Goal: Task Accomplishment & Management: Manage account settings

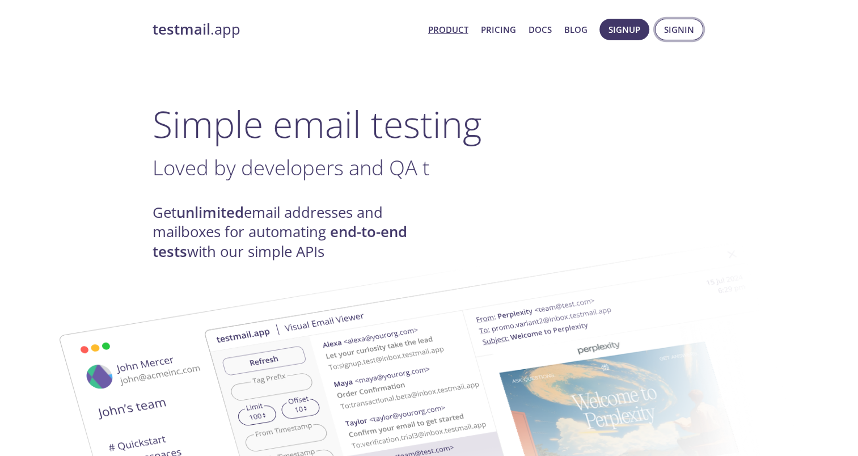
click at [673, 29] on span "Signin" at bounding box center [679, 29] width 30 height 15
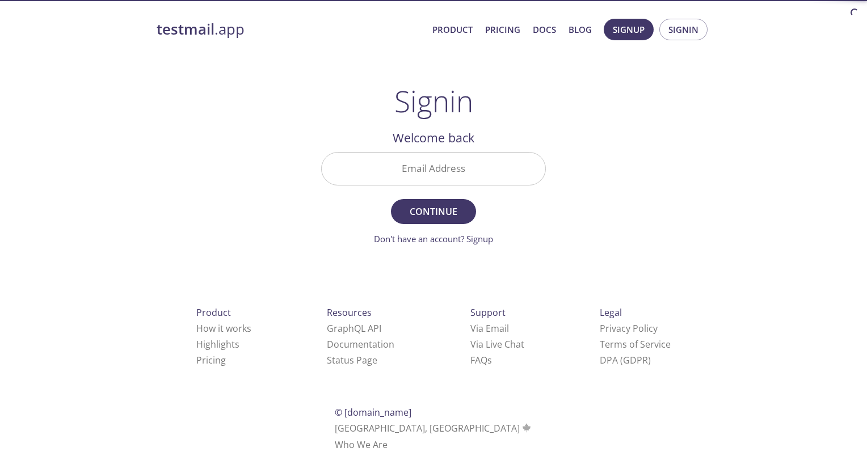
click at [426, 172] on input "Email Address" at bounding box center [433, 169] width 223 height 32
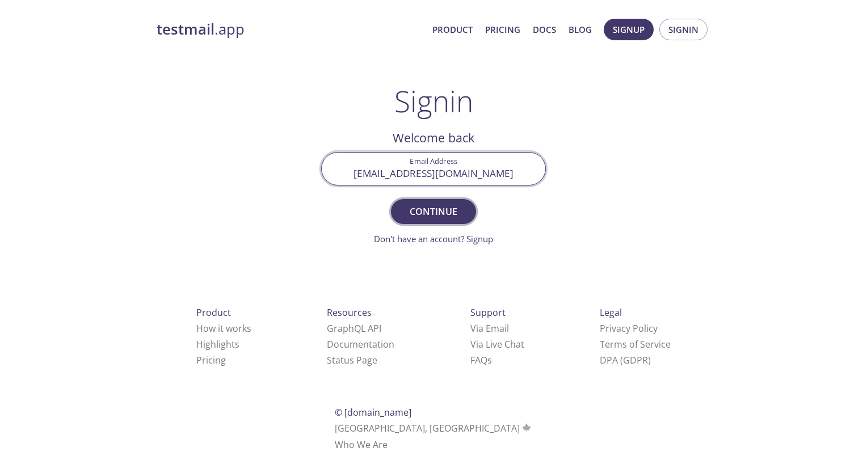
click at [449, 213] on span "Continue" at bounding box center [433, 212] width 60 height 16
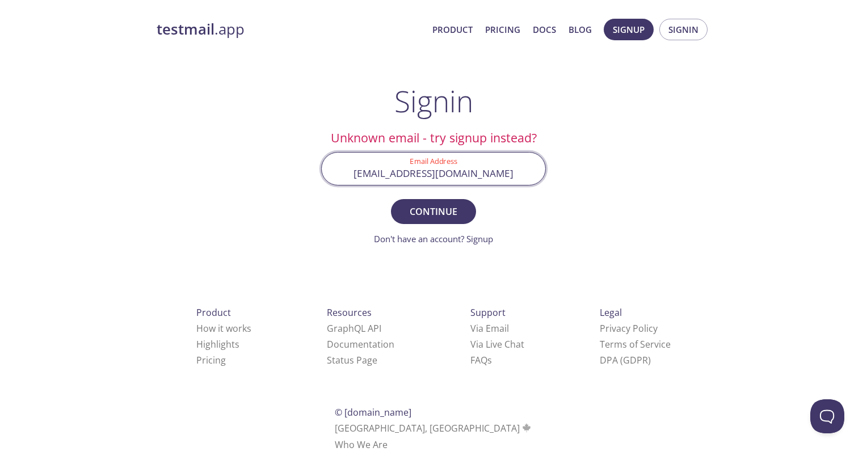
click at [514, 169] on input "[EMAIL_ADDRESS][DOMAIN_NAME]" at bounding box center [433, 169] width 223 height 32
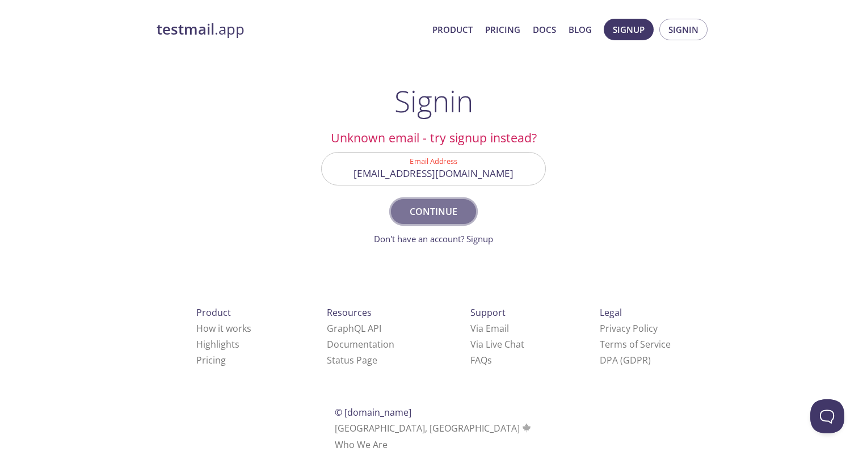
click at [442, 211] on span "Continue" at bounding box center [433, 212] width 60 height 16
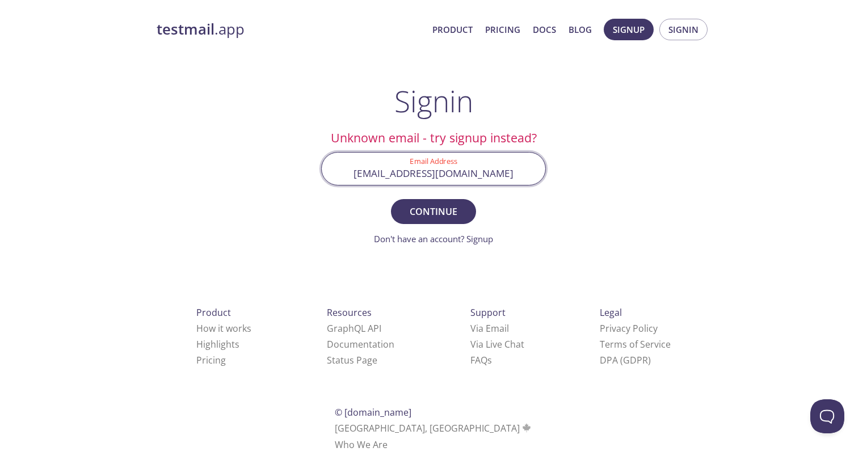
drag, startPoint x: 513, startPoint y: 172, endPoint x: 298, endPoint y: 175, distance: 215.0
click at [298, 175] on div "testmail .app Product Pricing Docs Blog Signup Signin Signin Unknown email - tr…" at bounding box center [433, 247] width 581 height 473
type input "[EMAIL_ADDRESS][DOMAIN_NAME]"
click at [391, 199] on button "Continue" at bounding box center [433, 211] width 85 height 25
click at [440, 168] on input "Signin Security Code" at bounding box center [433, 169] width 223 height 32
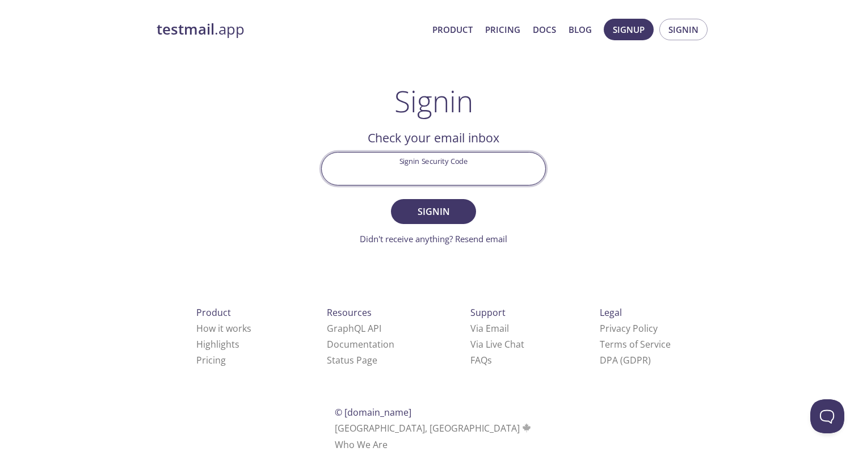
paste input "EYVBF87"
type input "EYVBF87"
click at [432, 207] on span "Signin" at bounding box center [433, 212] width 60 height 16
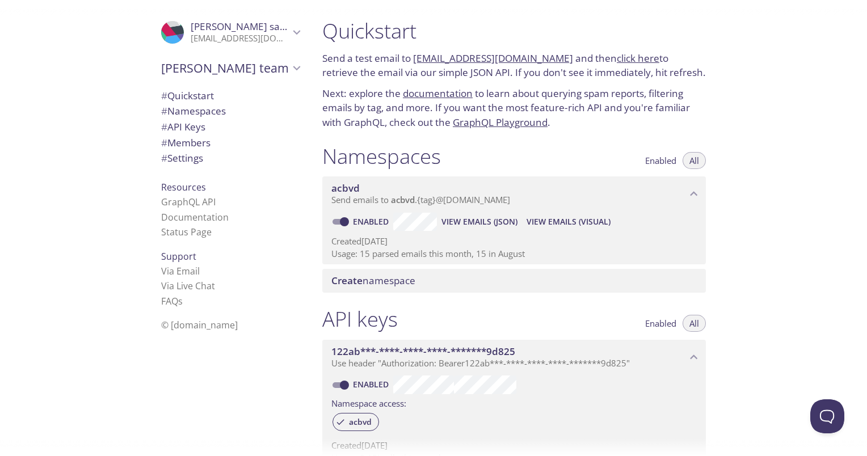
click at [616, 57] on link "click here" at bounding box center [637, 58] width 43 height 13
click at [544, 60] on link "[EMAIL_ADDRESS][DOMAIN_NAME]" at bounding box center [493, 58] width 160 height 13
drag, startPoint x: 556, startPoint y: 57, endPoint x: 416, endPoint y: 58, distance: 139.5
click at [416, 58] on p "Send a test email to [EMAIL_ADDRESS][DOMAIN_NAME] and then click here to retrie…" at bounding box center [513, 65] width 383 height 29
copy p "[EMAIL_ADDRESS][DOMAIN_NAME]"
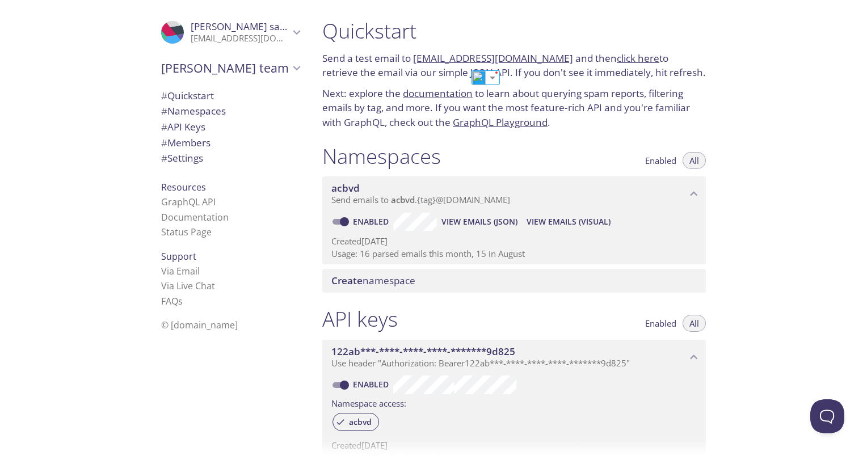
click at [786, 153] on div "Quickstart Send a test email to [EMAIL_ADDRESS][DOMAIN_NAME] and then click her…" at bounding box center [590, 228] width 554 height 456
